Goal: Browse casually

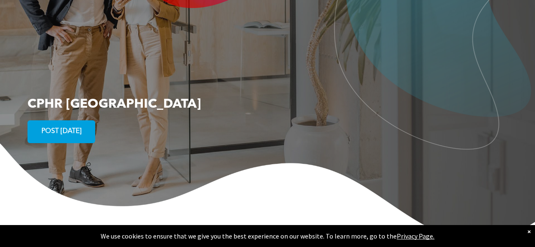
scroll to position [1564, 0]
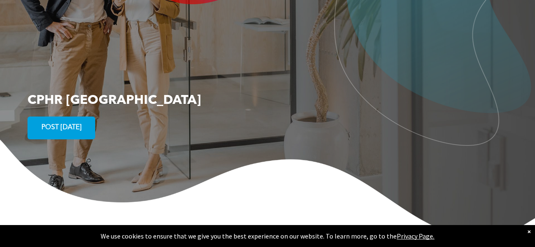
click at [77, 120] on span "POST [DATE]" at bounding box center [61, 128] width 46 height 16
